Goal: Find specific page/section: Find specific page/section

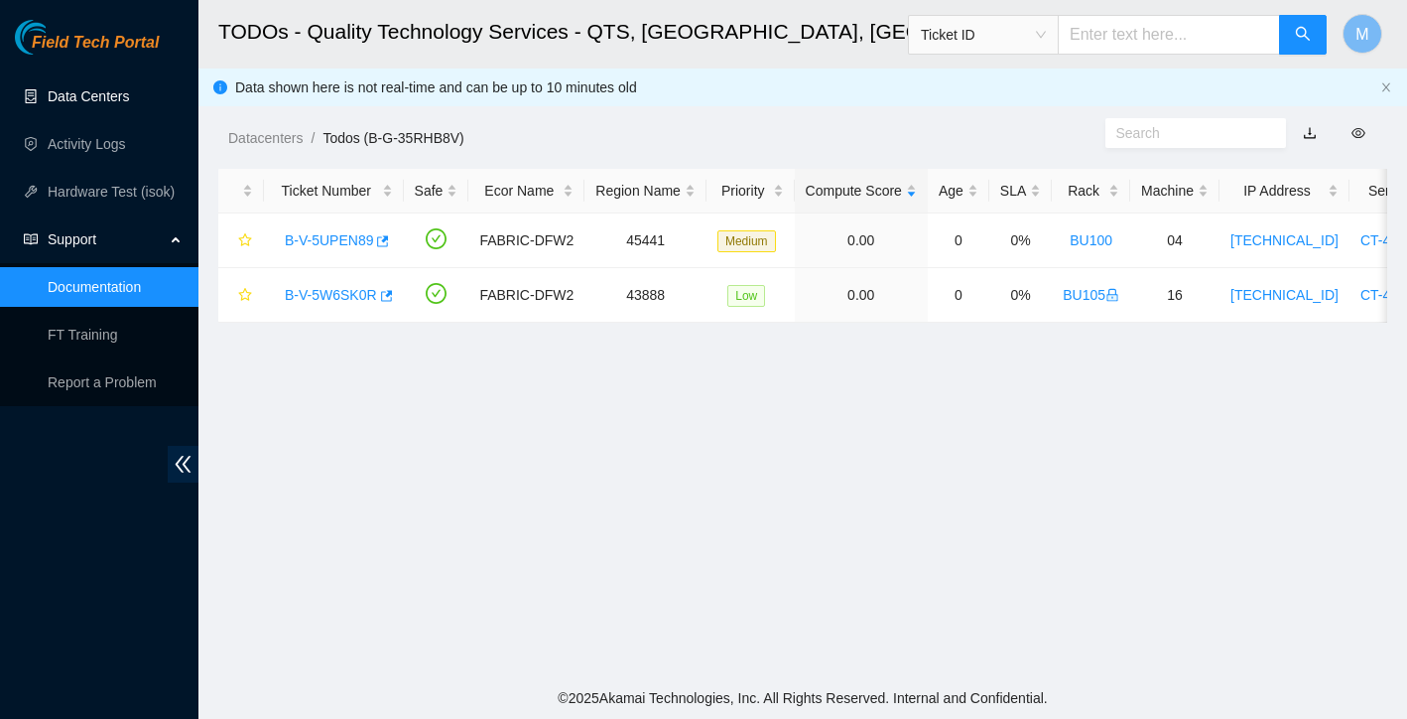
click at [56, 96] on link "Data Centers" at bounding box center [88, 96] width 81 height 16
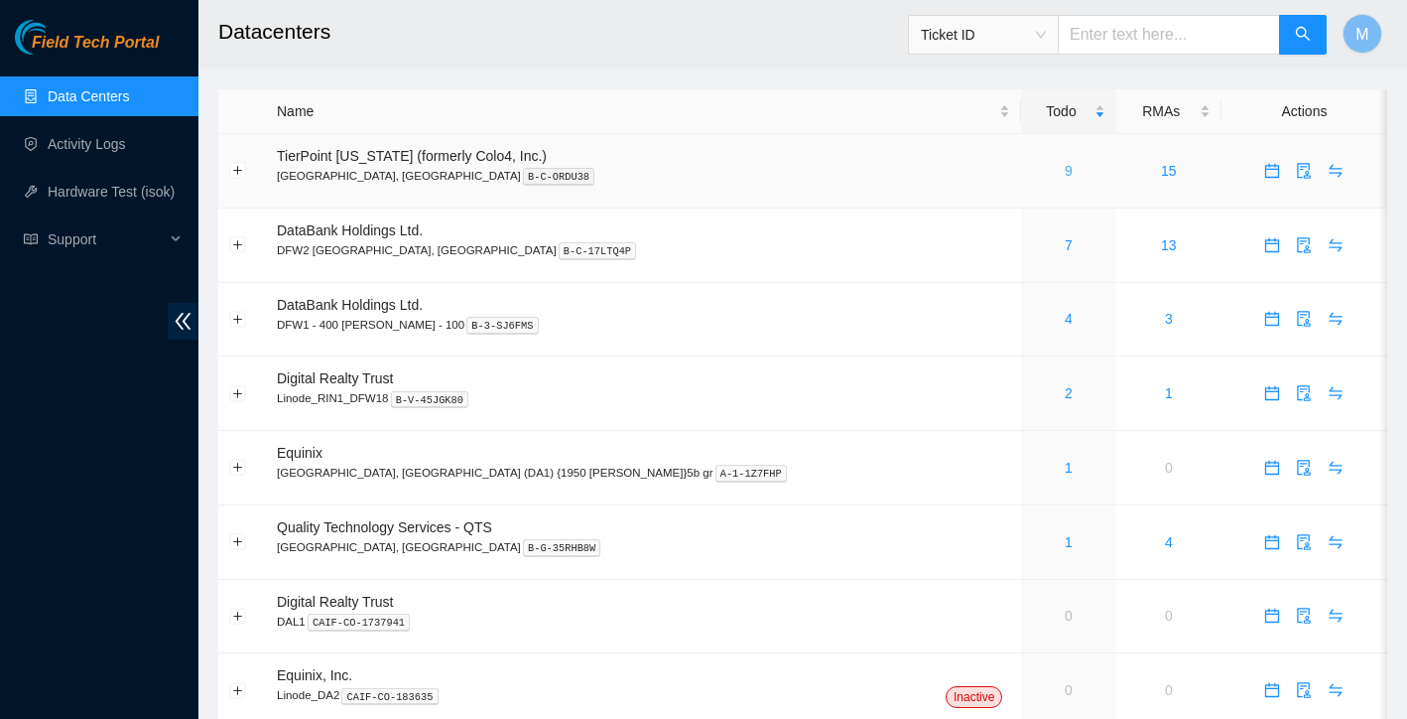
click at [1065, 170] on link "9" at bounding box center [1069, 171] width 8 height 16
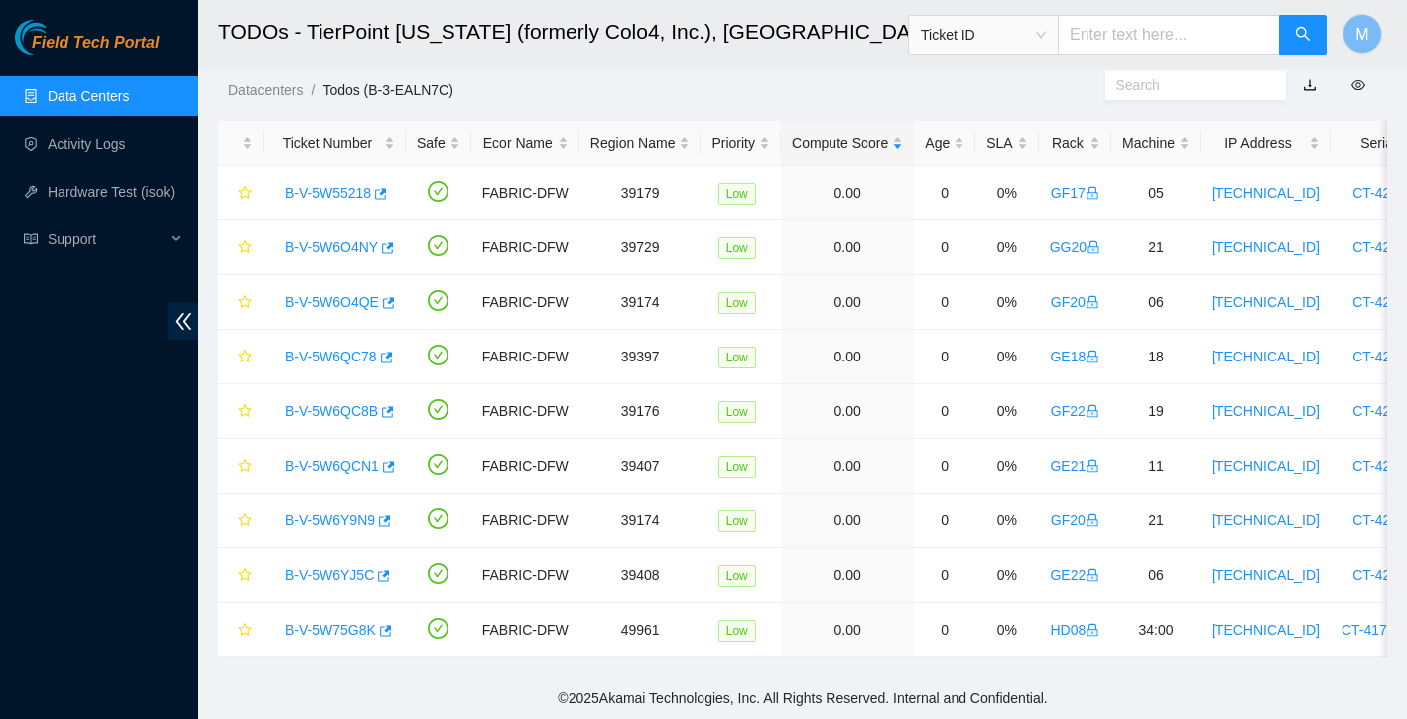
scroll to position [48, 0]
